Goal: Transaction & Acquisition: Purchase product/service

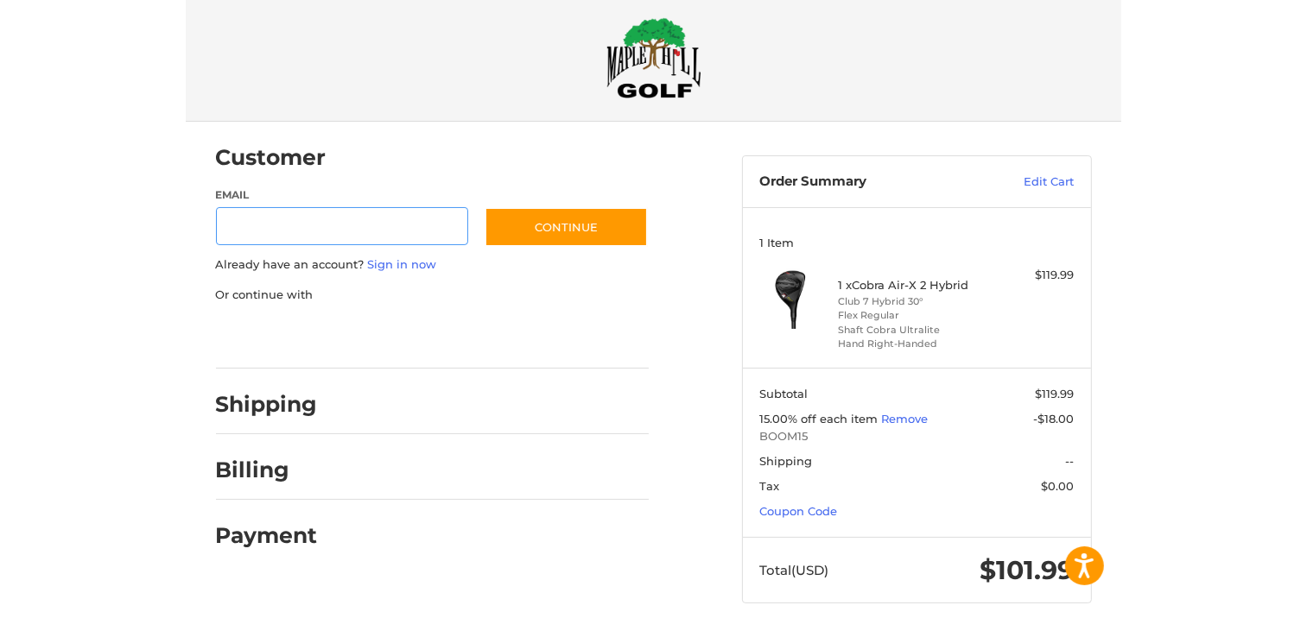
scroll to position [31, 0]
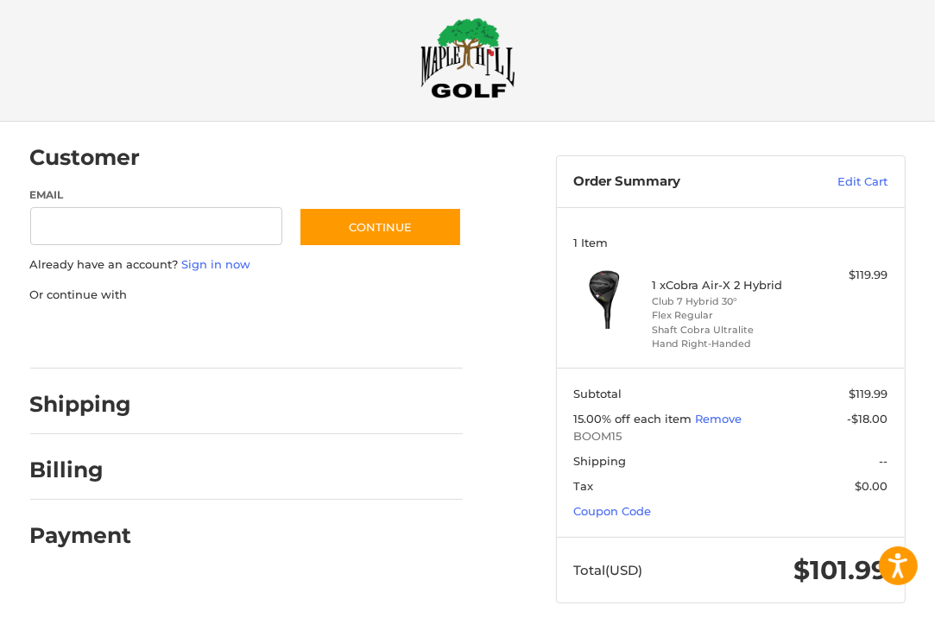
click at [0, 636] on div at bounding box center [0, 637] width 0 height 0
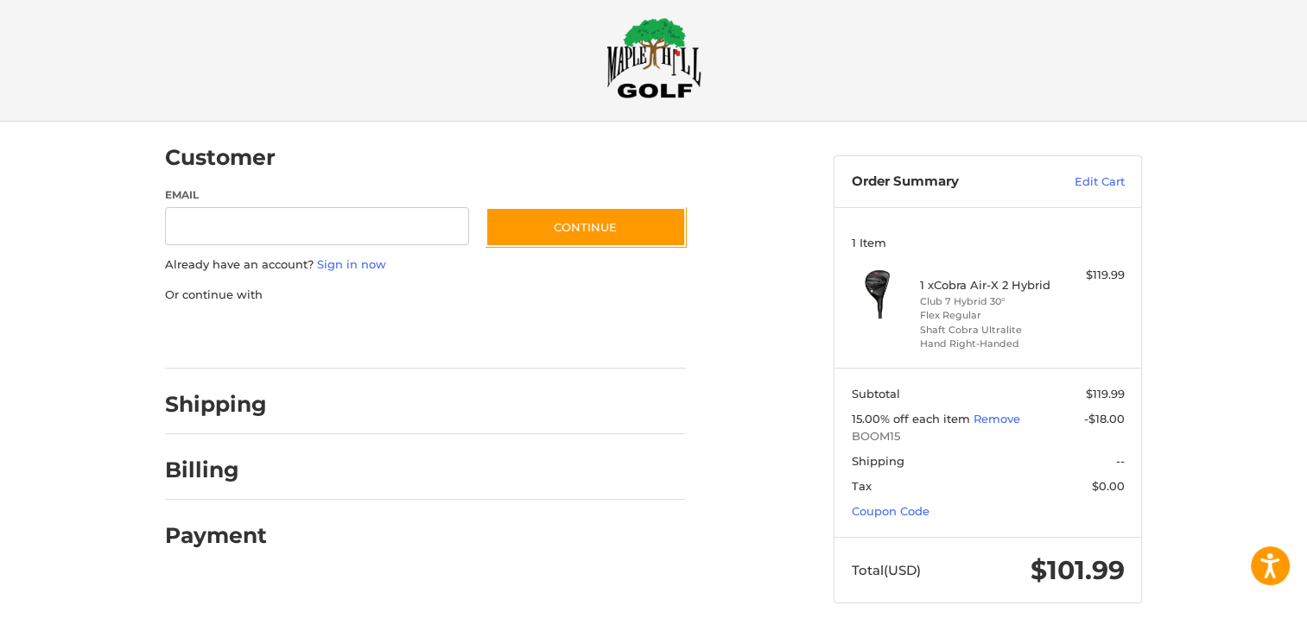
click at [947, 636] on div at bounding box center [653, 637] width 1307 height 0
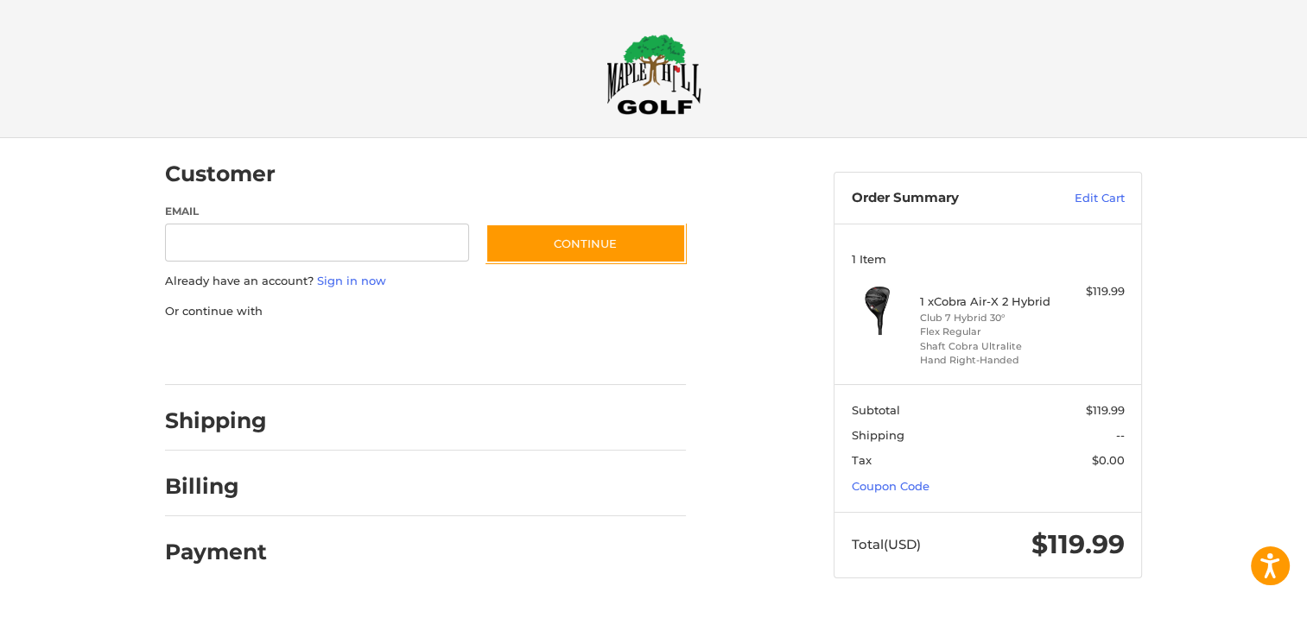
scroll to position [0, 0]
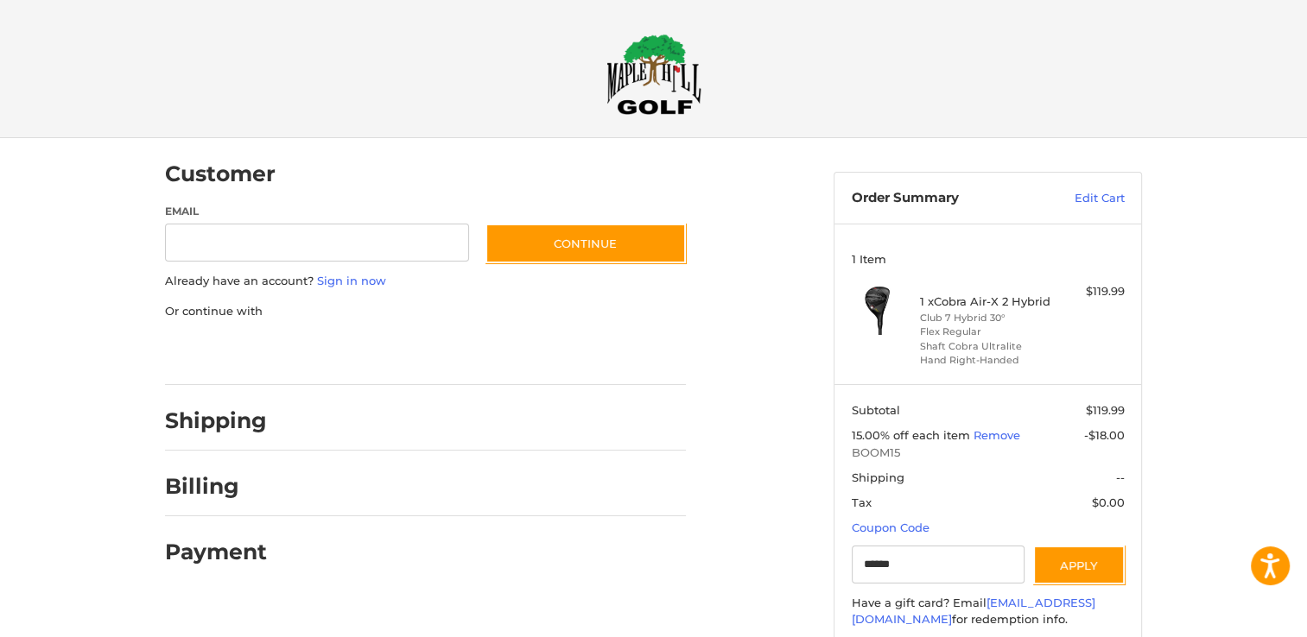
type input "******"
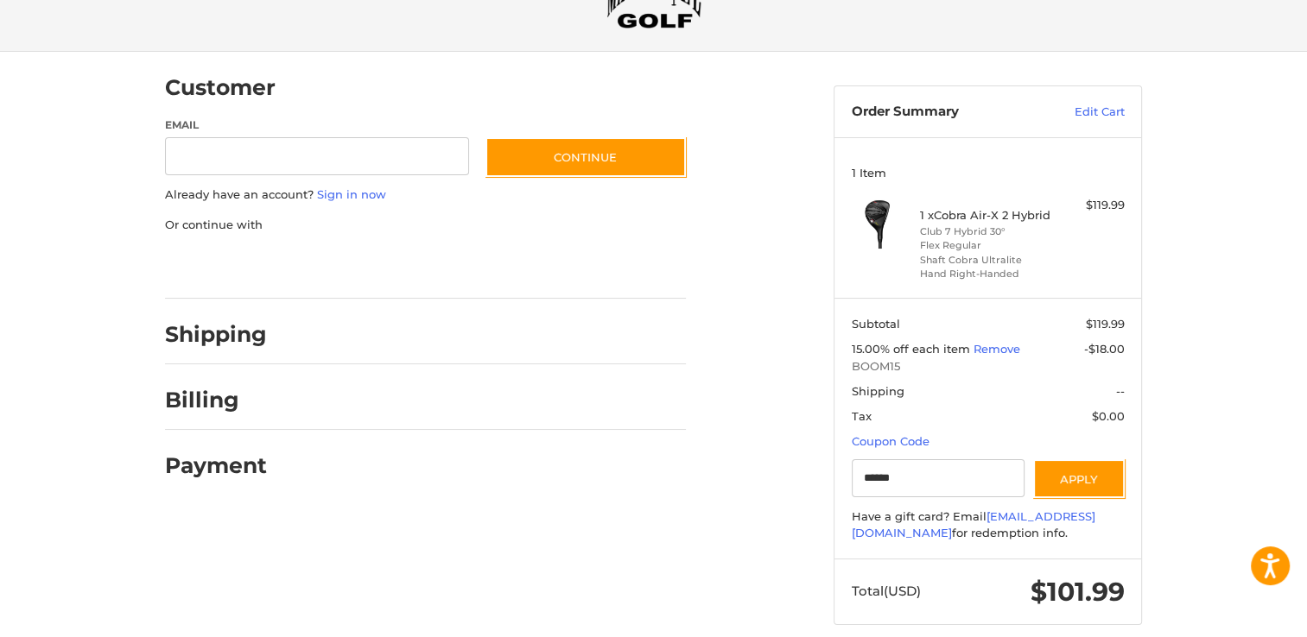
scroll to position [106, 0]
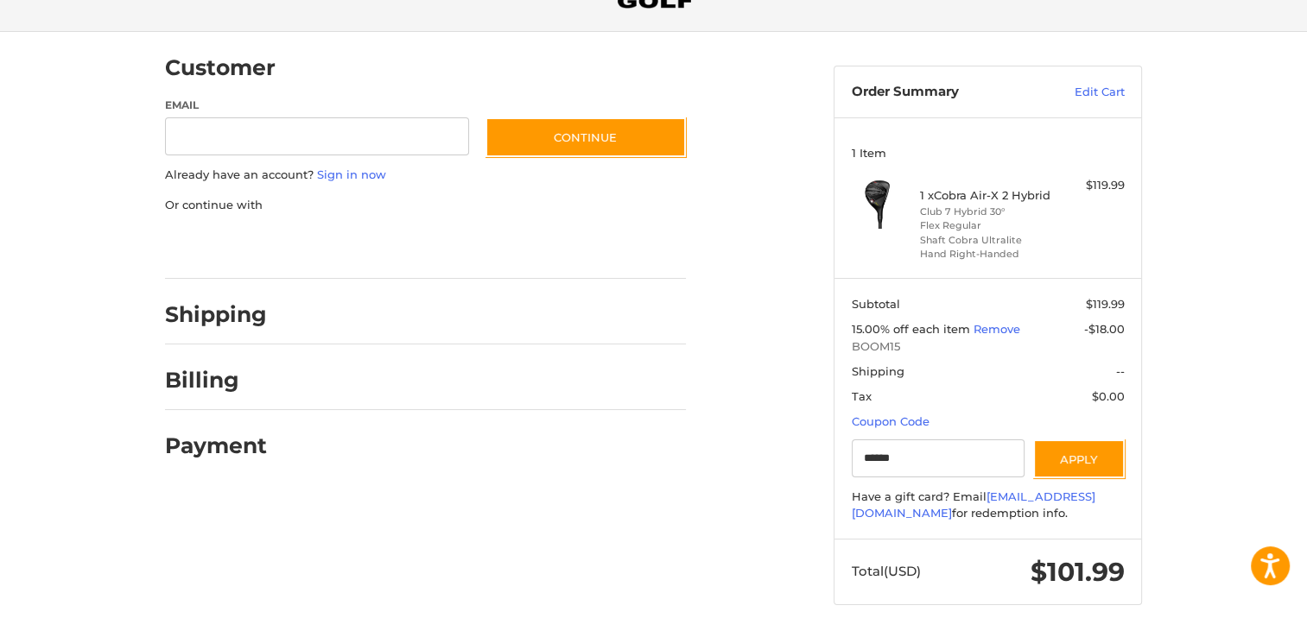
click at [805, 636] on div at bounding box center [653, 639] width 1307 height 0
click at [343, 171] on link "Sign in now" at bounding box center [351, 175] width 69 height 14
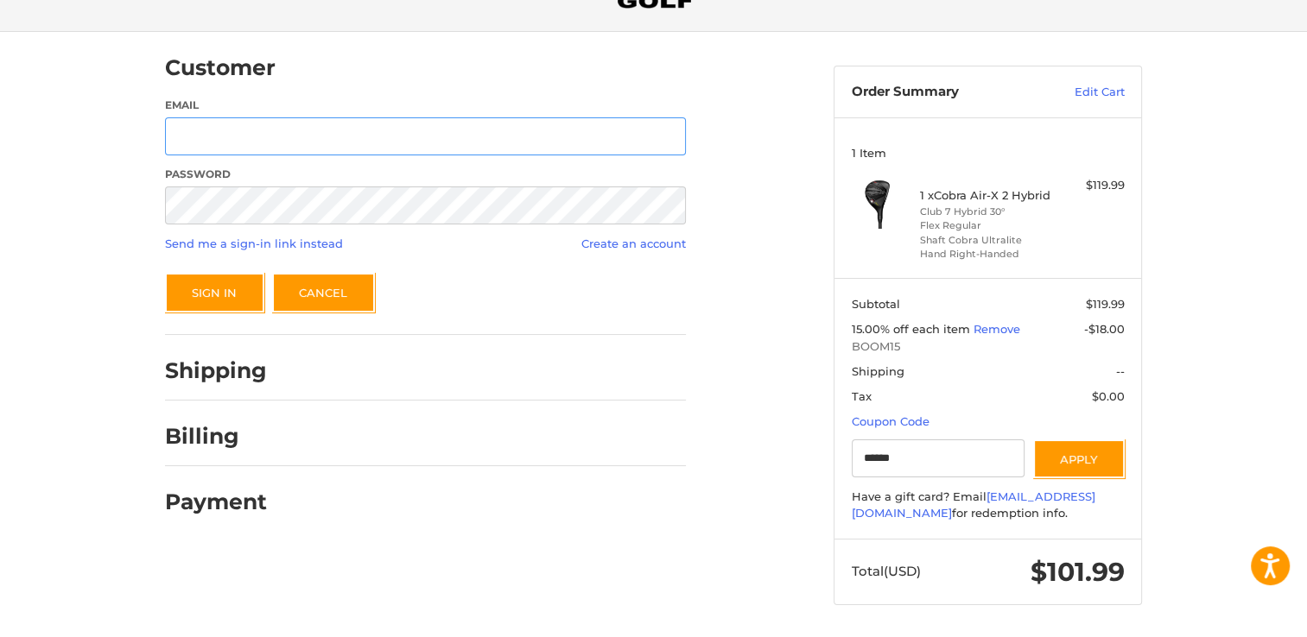
click at [251, 136] on input "Email" at bounding box center [425, 136] width 521 height 39
type input "**********"
click at [200, 291] on button "Sign In" at bounding box center [214, 293] width 99 height 40
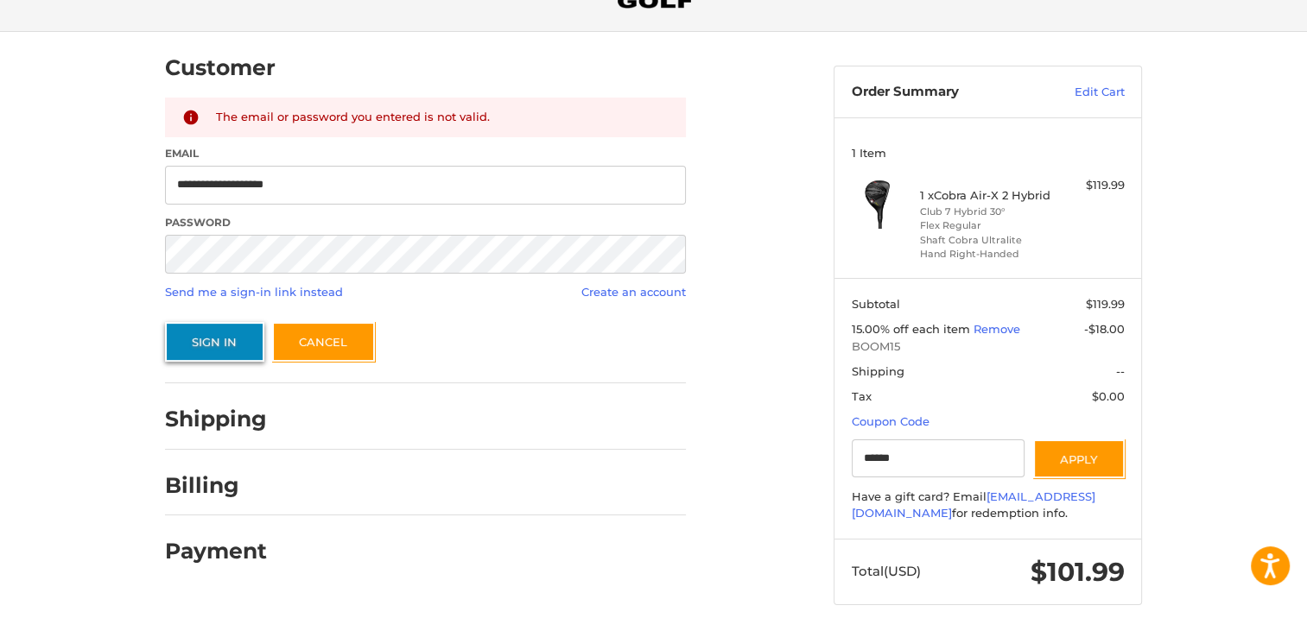
click at [199, 339] on button "Sign In" at bounding box center [214, 342] width 99 height 40
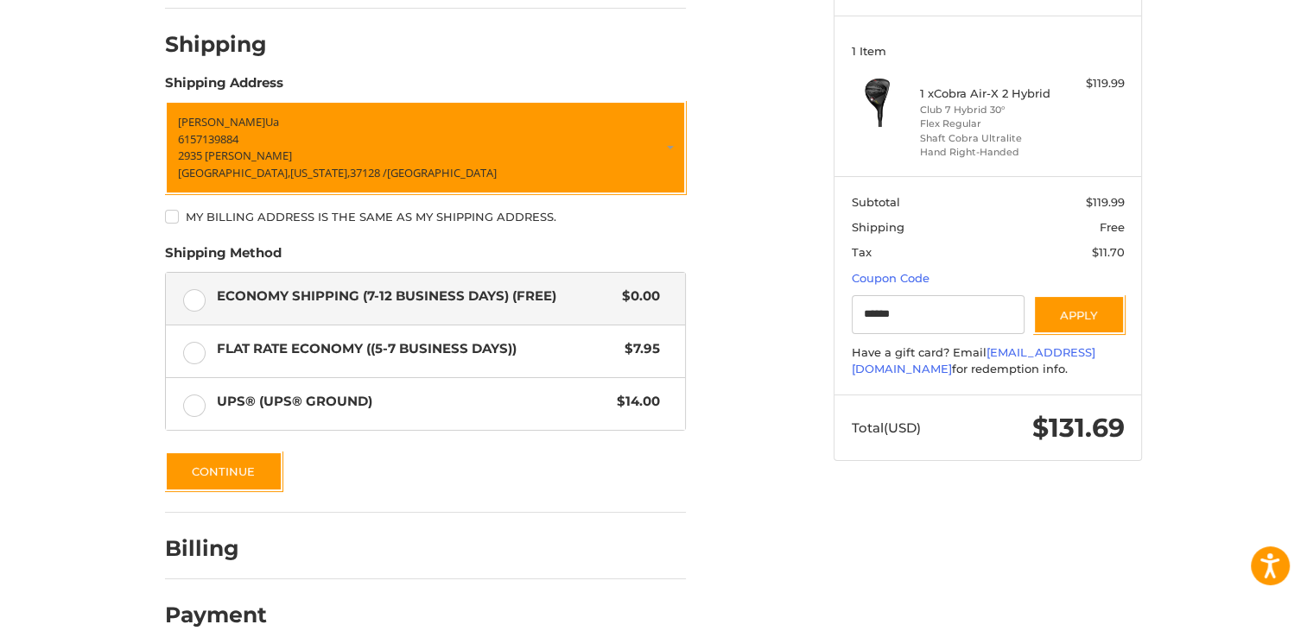
scroll to position [223, 0]
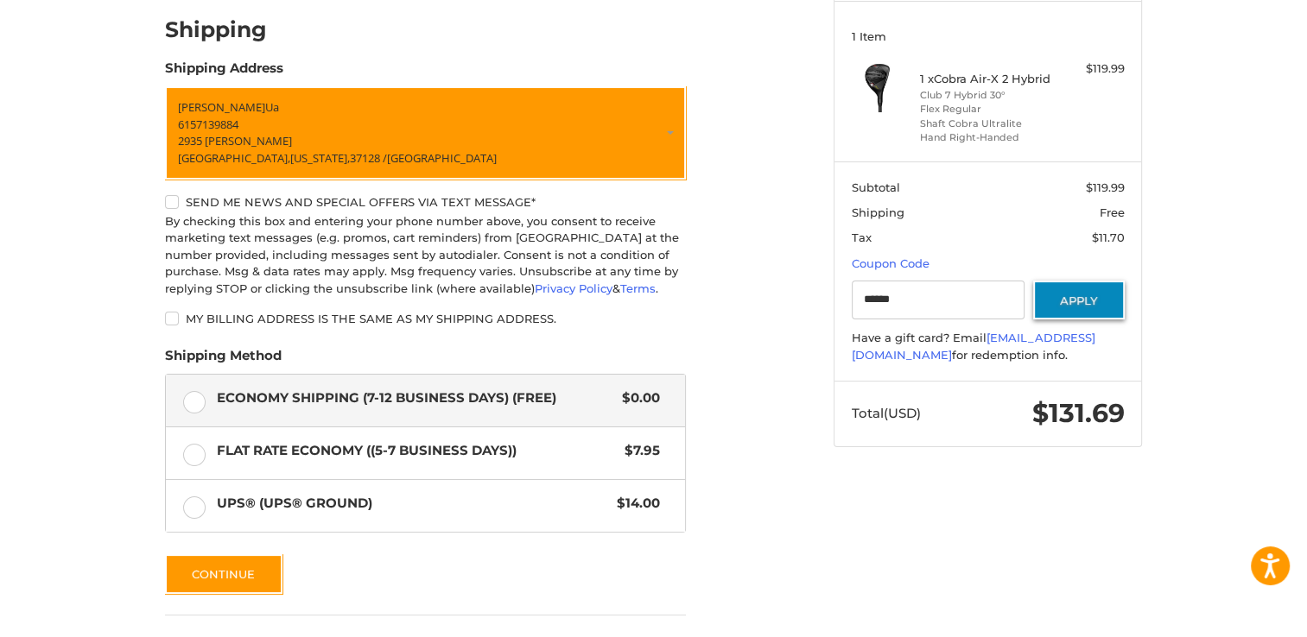
click at [947, 295] on button "Apply" at bounding box center [1079, 300] width 92 height 39
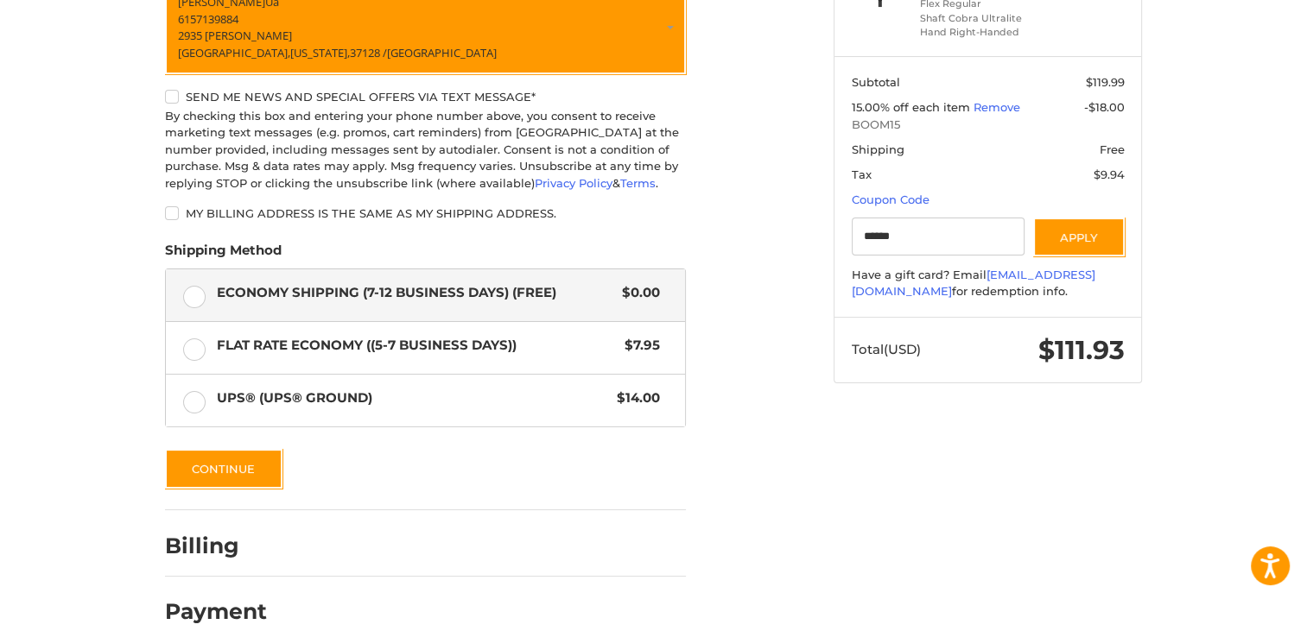
scroll to position [341, 0]
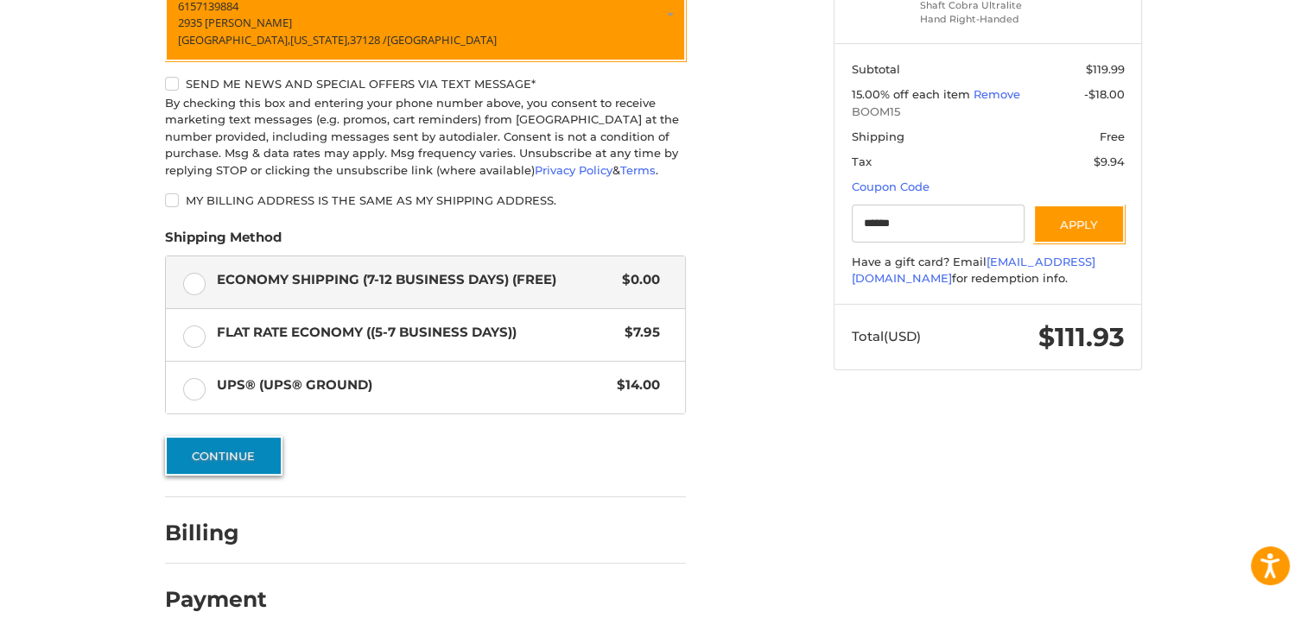
click at [214, 446] on button "Continue" at bounding box center [223, 456] width 117 height 40
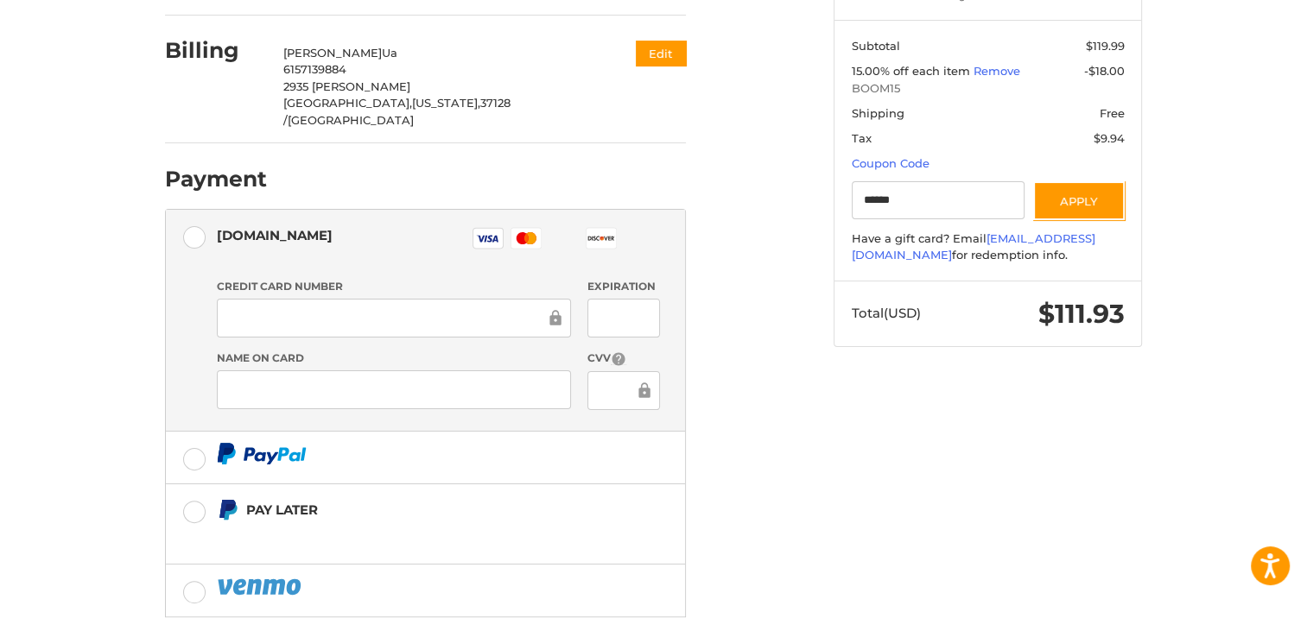
scroll to position [365, 0]
click at [947, 438] on div "Customer [PERSON_NAME][EMAIL_ADDRESS][DOMAIN_NAME] Sign Out Shipping [PERSON_NA…" at bounding box center [654, 248] width 1036 height 951
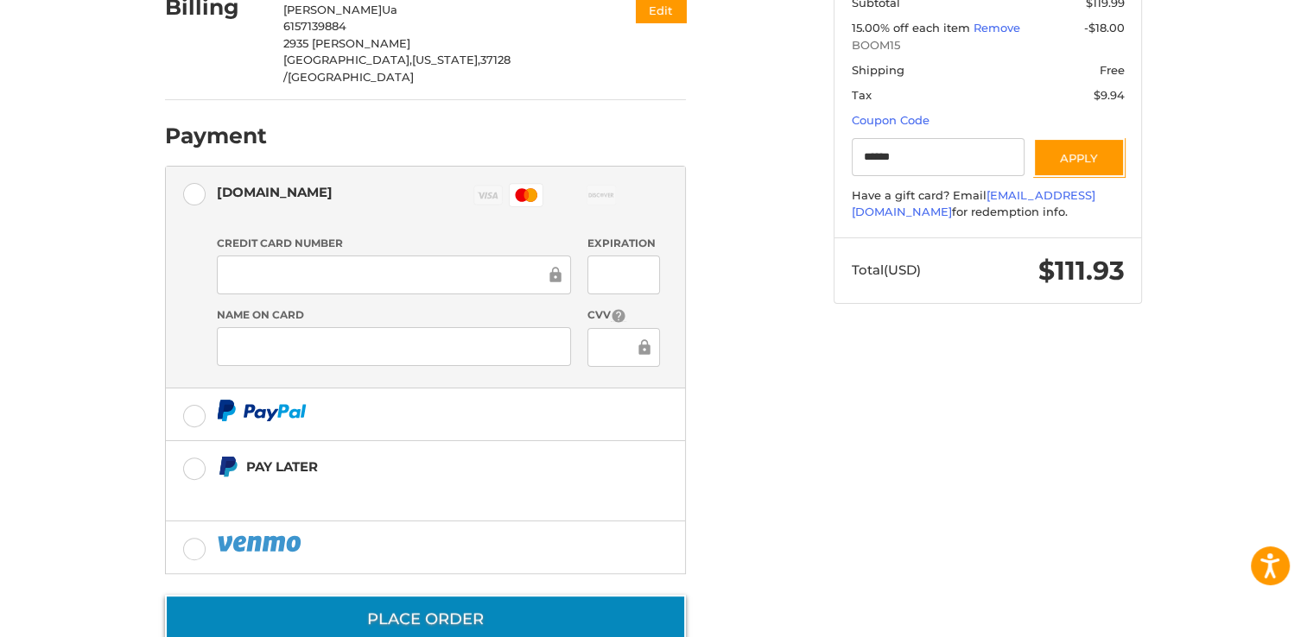
scroll to position [408, 0]
click at [385, 594] on button "Place Order" at bounding box center [425, 618] width 521 height 49
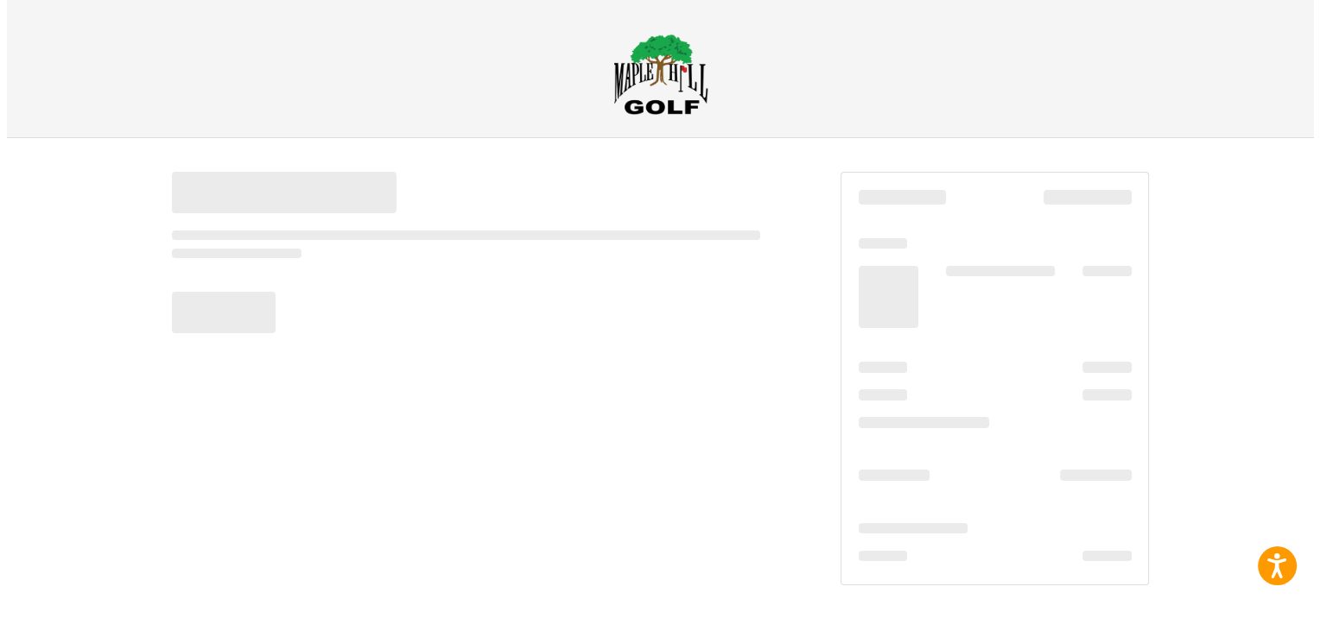
scroll to position [0, 0]
